Goal: Information Seeking & Learning: Stay updated

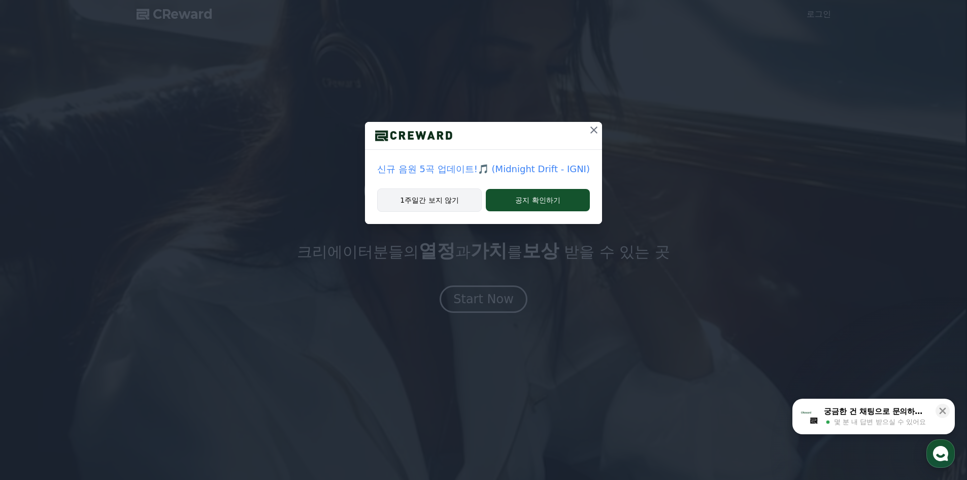
click at [432, 193] on button "1주일간 보지 않기" at bounding box center [429, 199] width 105 height 23
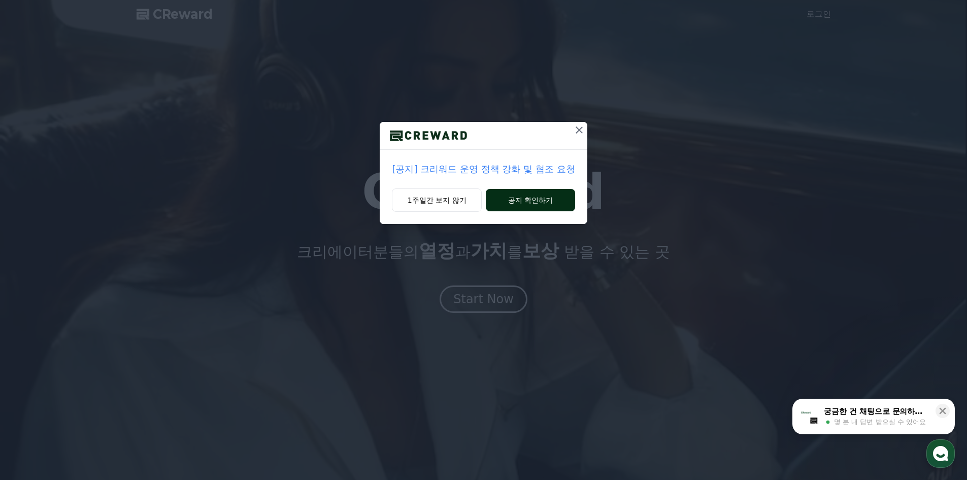
click at [548, 202] on button "공지 확인하기" at bounding box center [530, 200] width 89 height 22
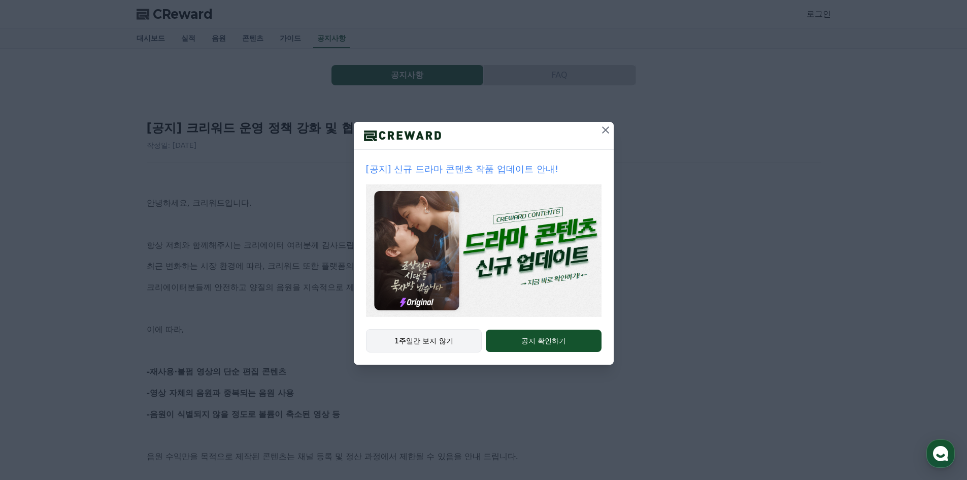
click at [438, 336] on button "1주일간 보지 않기" at bounding box center [424, 340] width 116 height 23
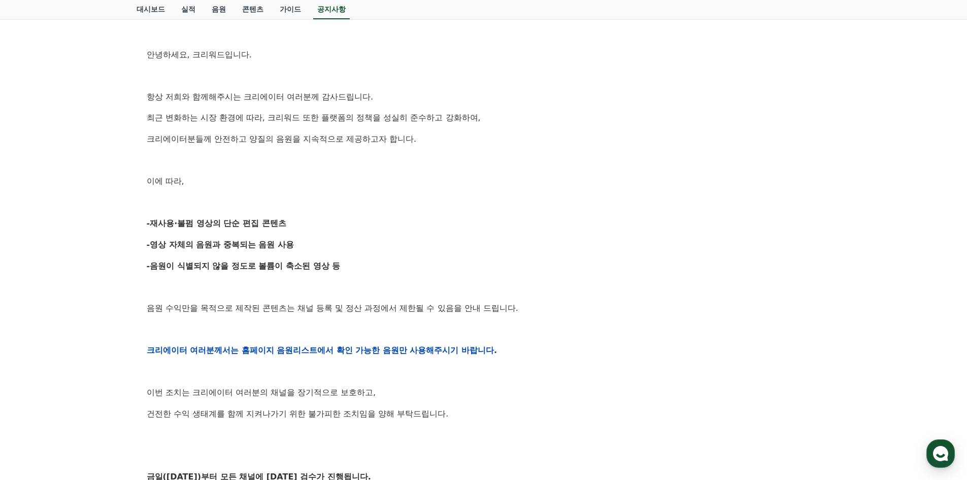
scroll to position [152, 0]
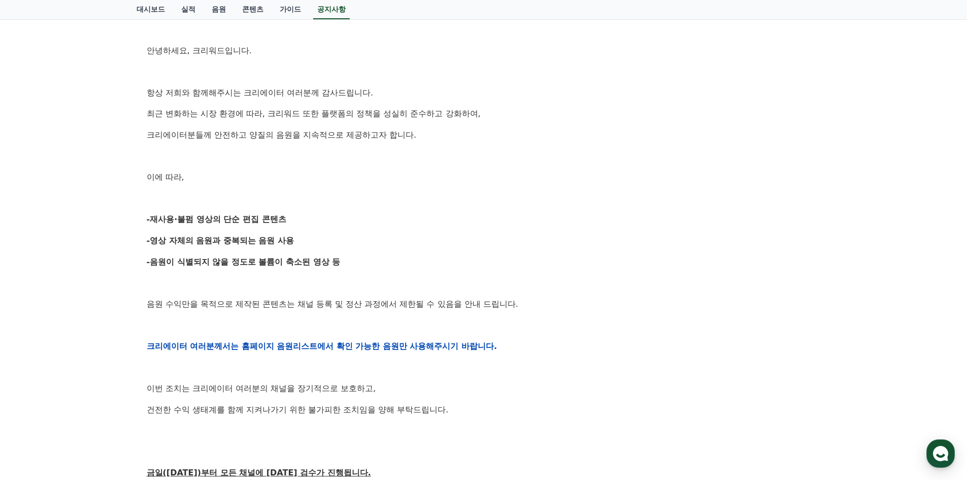
drag, startPoint x: 194, startPoint y: 224, endPoint x: 326, endPoint y: 227, distance: 132.6
click at [315, 226] on div "안녕하세요, 크리워드입니다. 항상 저희와 함께해주시는 크리에이터 여러분께 감사드립니다. 최근 변화하는 시장 환경에 따라, 크리워드 또한 플랫폼…" at bounding box center [484, 346] width 674 height 646
click at [397, 236] on p "-영상 자체의 음원과 중복되는 음원 사용" at bounding box center [484, 240] width 674 height 13
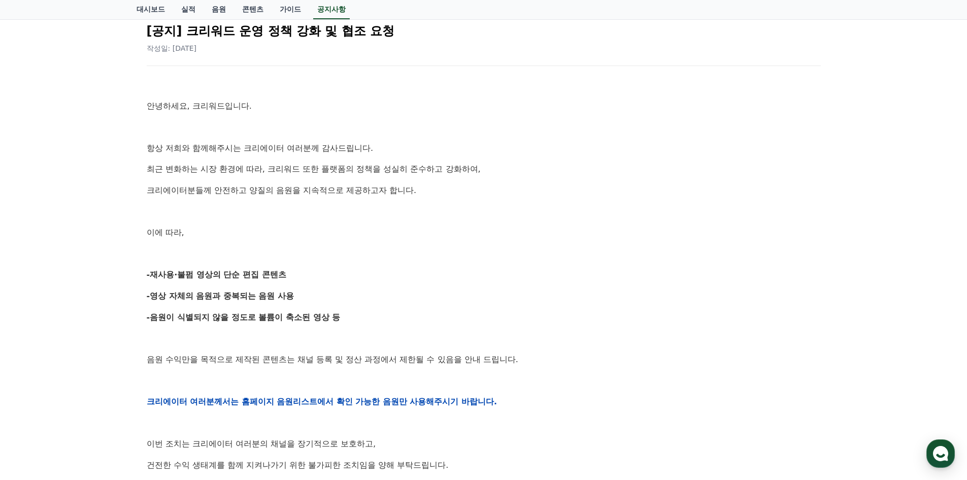
scroll to position [0, 0]
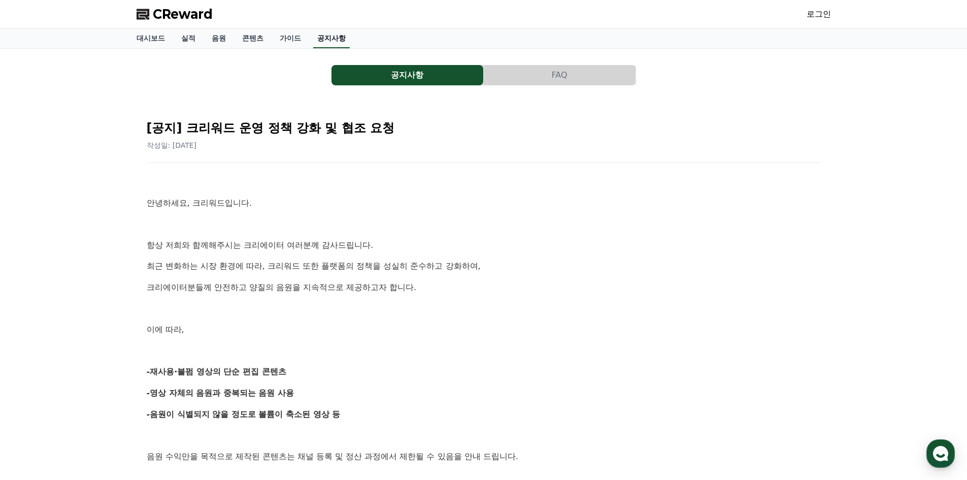
click at [339, 43] on link "공지사항" at bounding box center [331, 38] width 37 height 19
